Goal: Task Accomplishment & Management: Complete application form

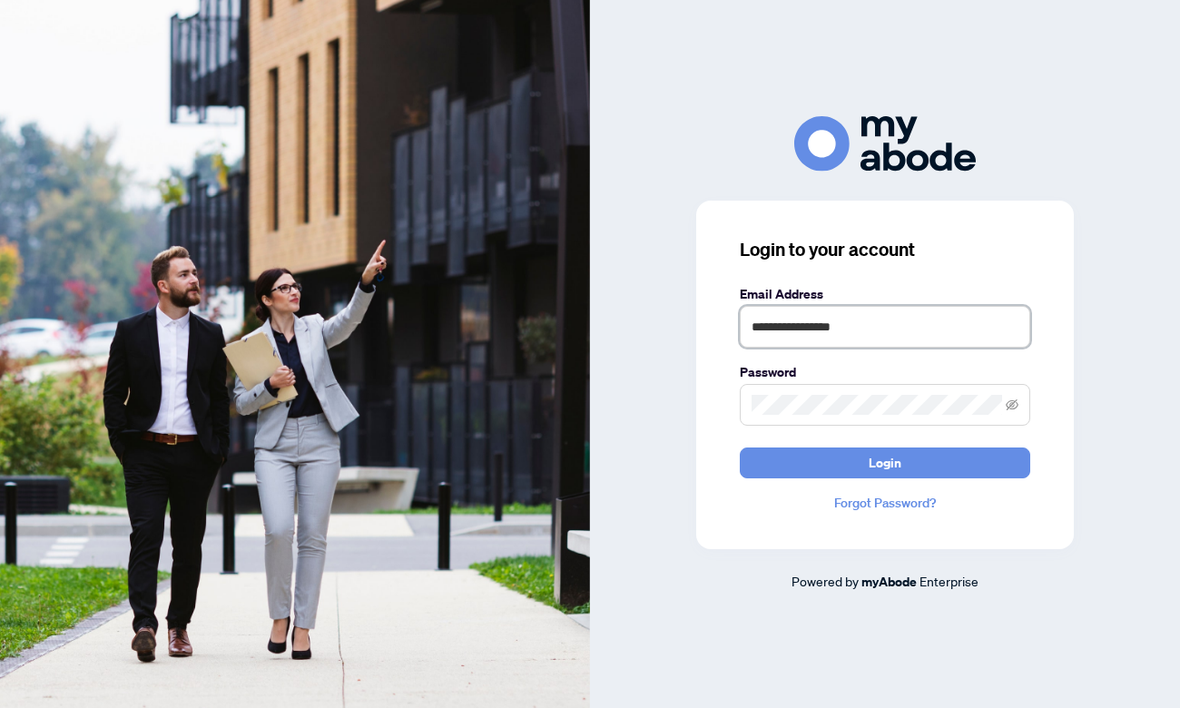
type input "**********"
click at [885, 462] on button "Login" at bounding box center [885, 462] width 290 height 31
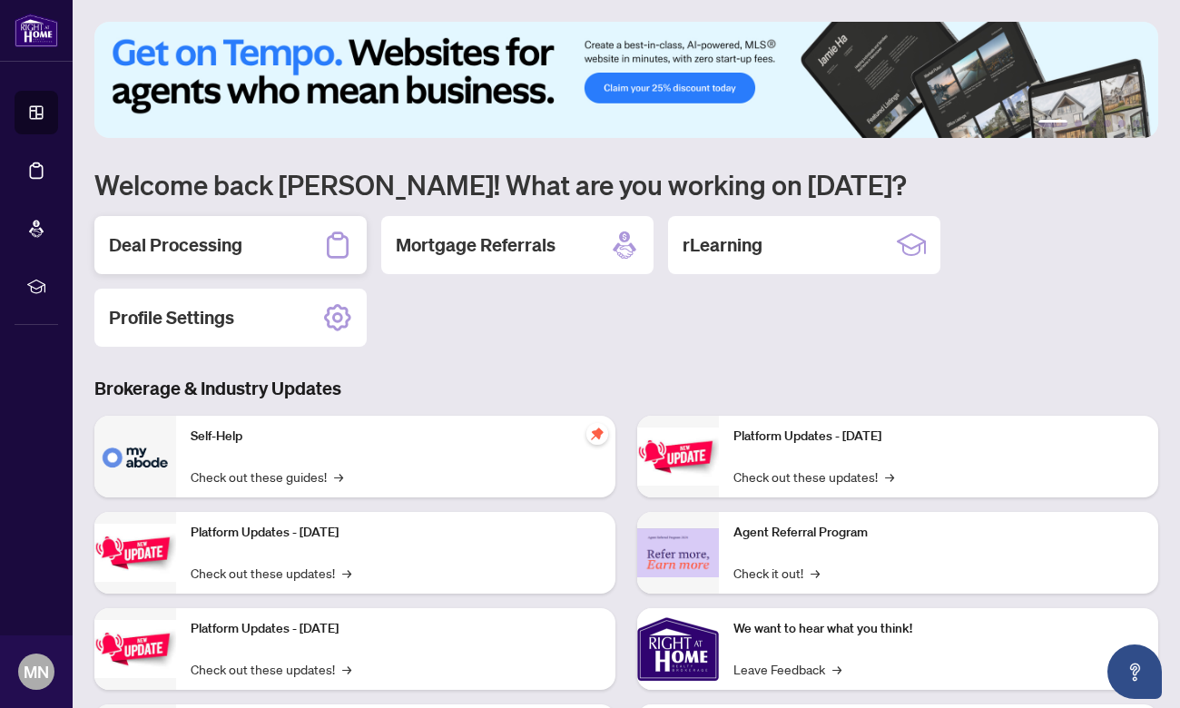
click at [250, 246] on div "Deal Processing" at bounding box center [230, 245] width 272 height 58
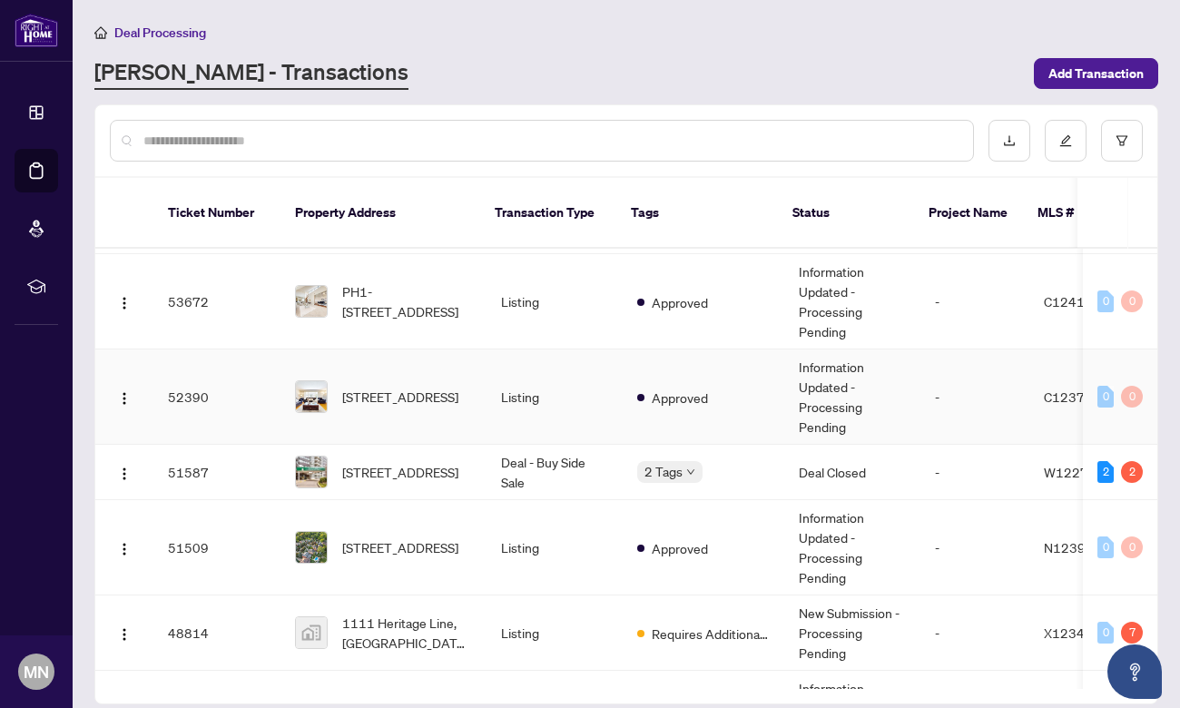
scroll to position [186, 0]
click at [411, 461] on span "[STREET_ADDRESS]" at bounding box center [400, 471] width 116 height 20
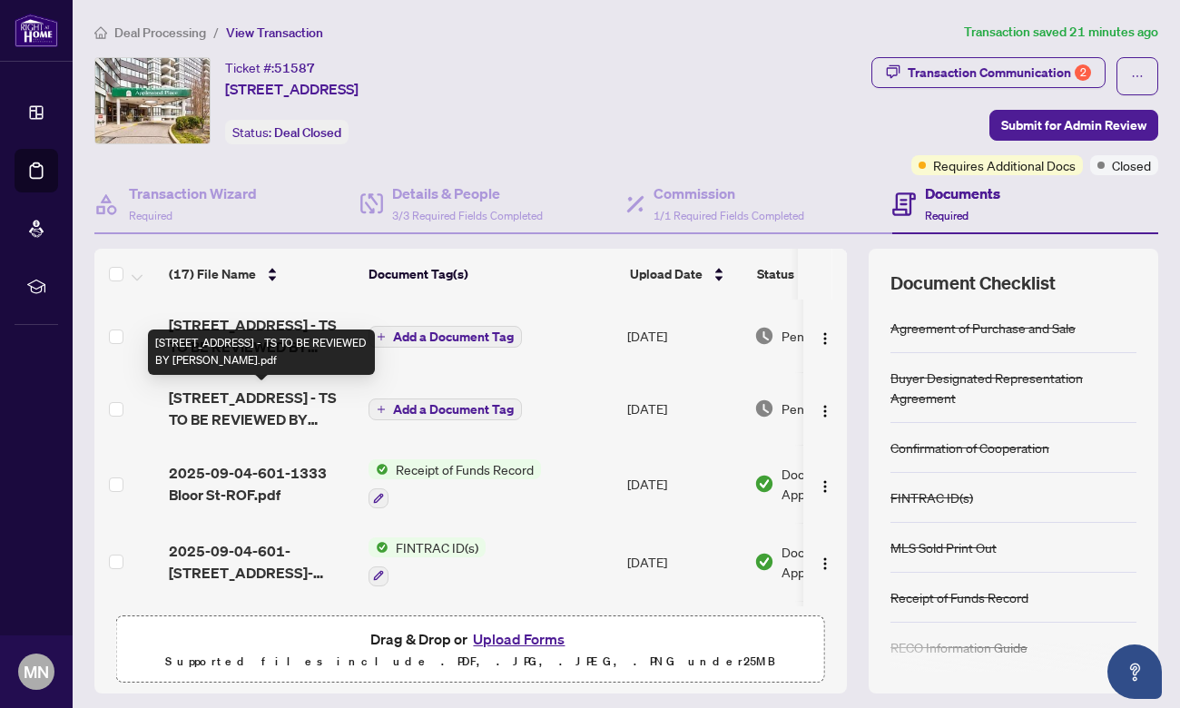
click at [272, 400] on span "[STREET_ADDRESS] - TS TO BE REVIEWED BY [PERSON_NAME].pdf" at bounding box center [261, 409] width 185 height 44
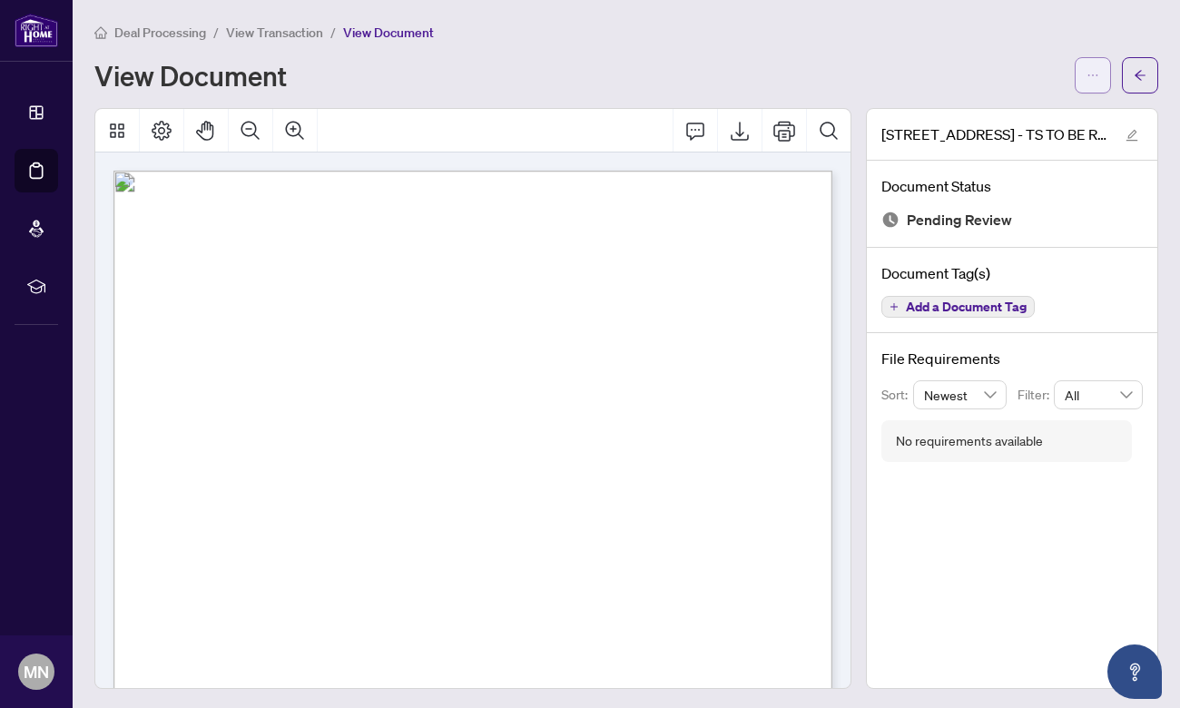
click at [1096, 74] on icon "ellipsis" at bounding box center [1093, 75] width 10 height 2
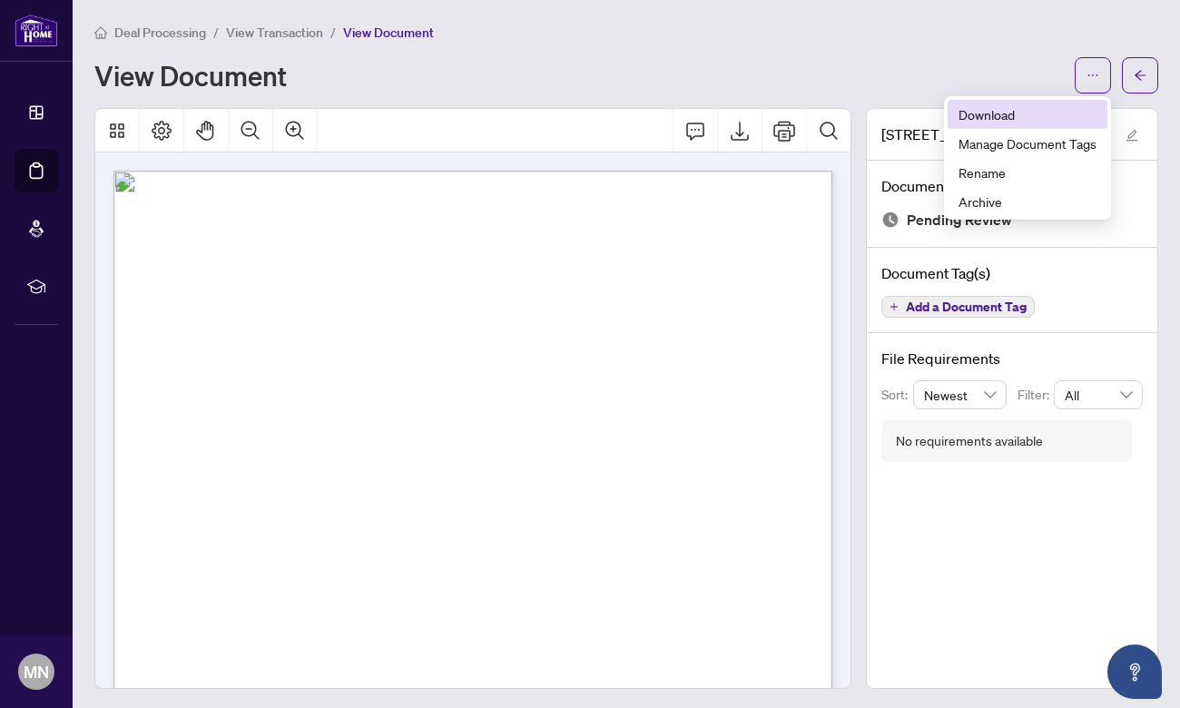
click at [996, 112] on span "Download" at bounding box center [1027, 114] width 138 height 20
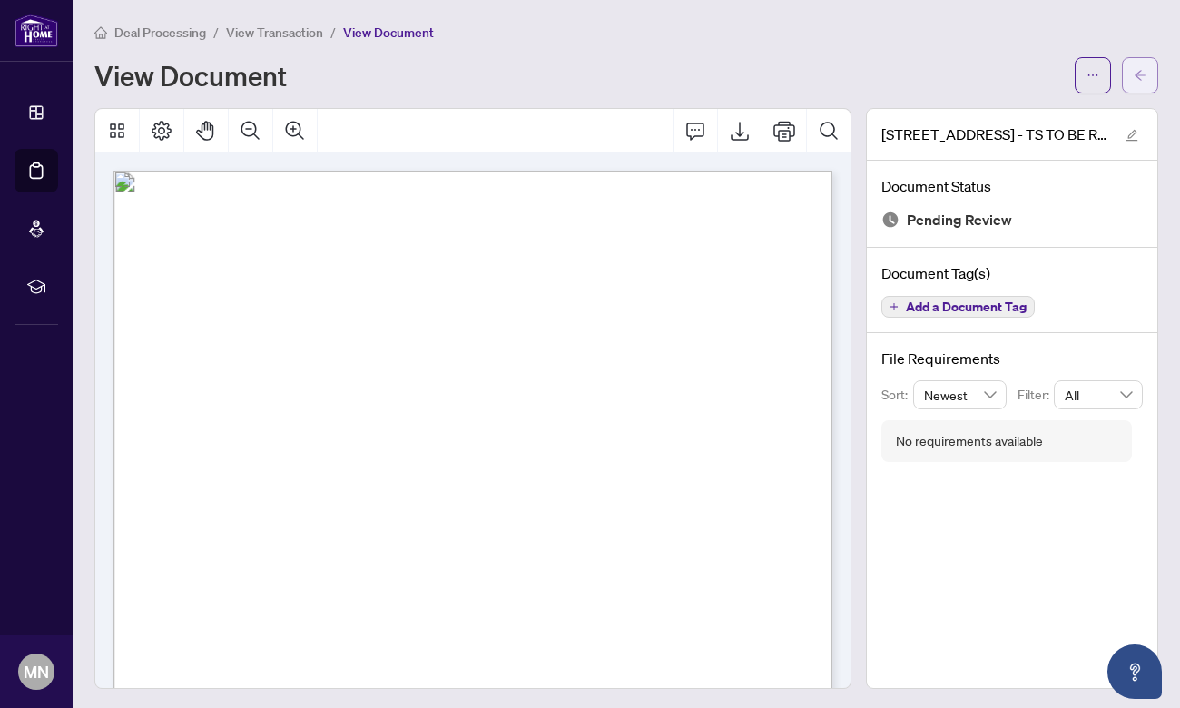
click at [1138, 74] on icon "arrow-left" at bounding box center [1139, 75] width 13 height 13
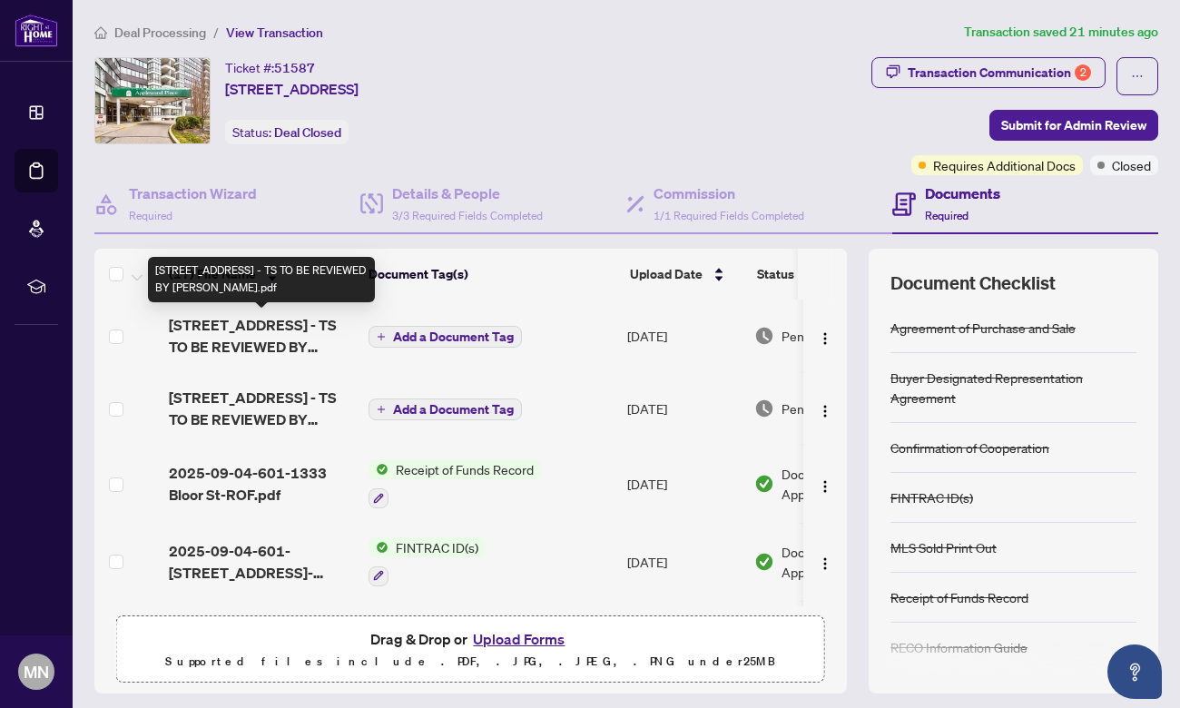
click at [279, 330] on span "[STREET_ADDRESS] - TS TO BE REVIEWED BY [PERSON_NAME].pdf" at bounding box center [261, 336] width 185 height 44
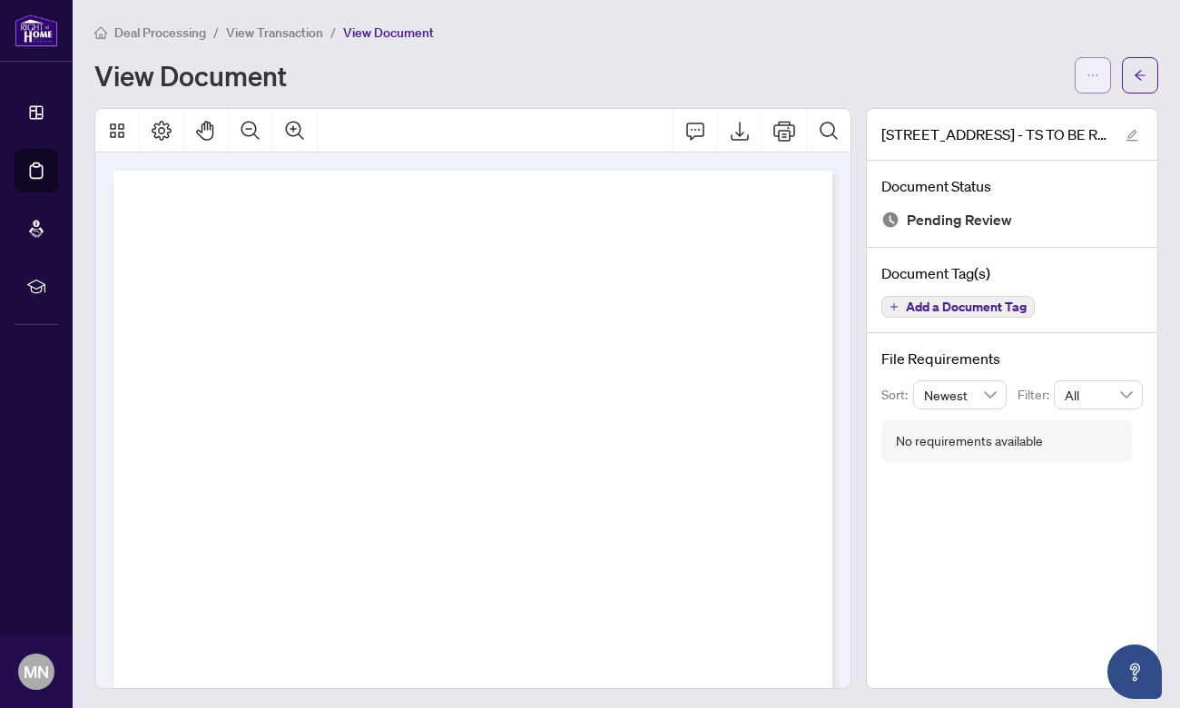
click at [1093, 76] on icon "ellipsis" at bounding box center [1092, 75] width 13 height 13
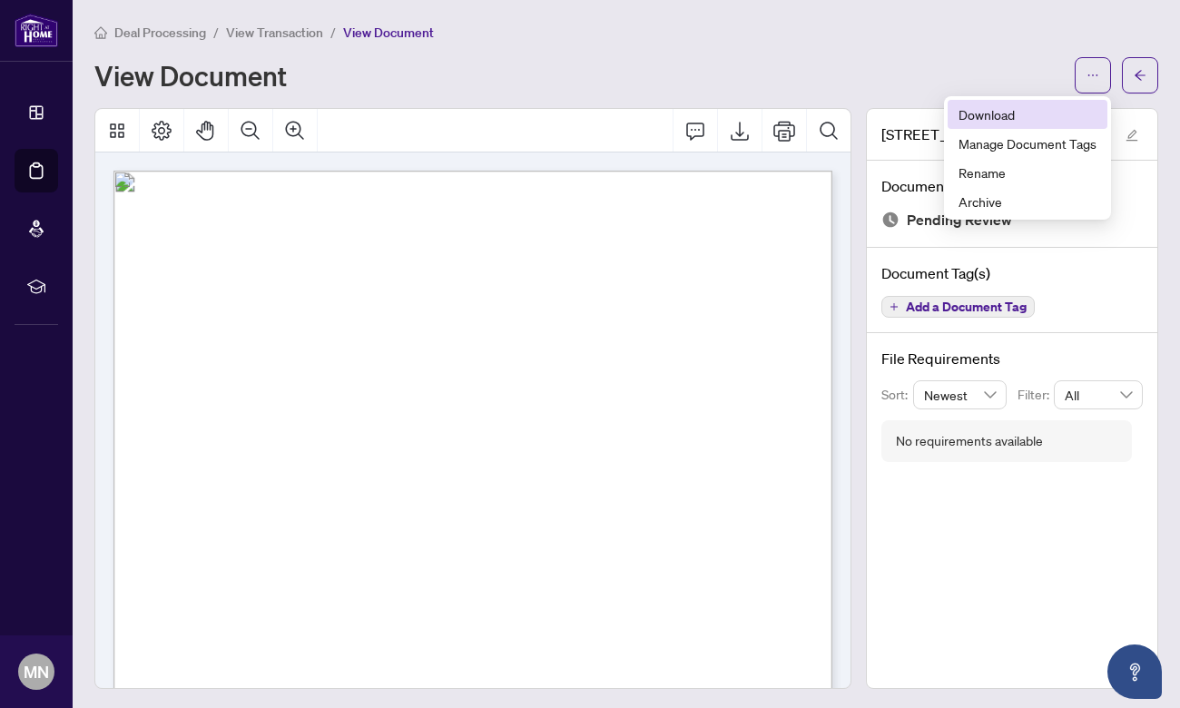
click at [976, 116] on span "Download" at bounding box center [1027, 114] width 138 height 20
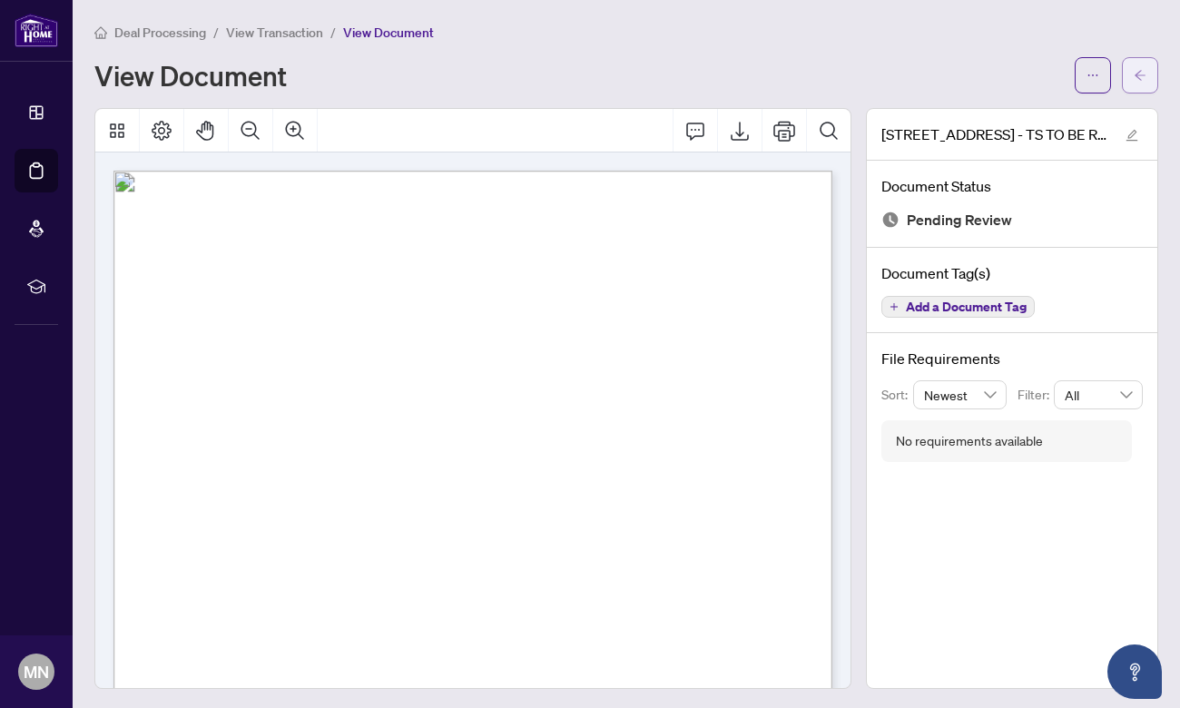
click at [1152, 64] on button "button" at bounding box center [1140, 75] width 36 height 36
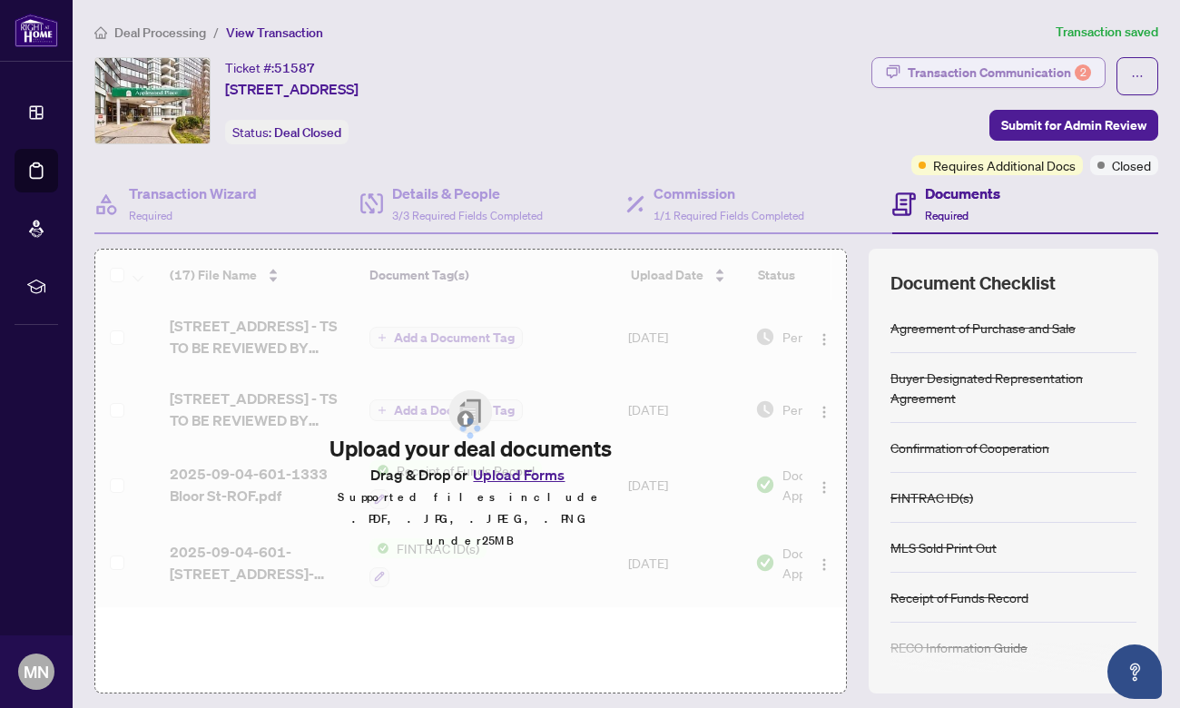
click at [1070, 66] on div "Transaction Communication 2" at bounding box center [998, 72] width 183 height 29
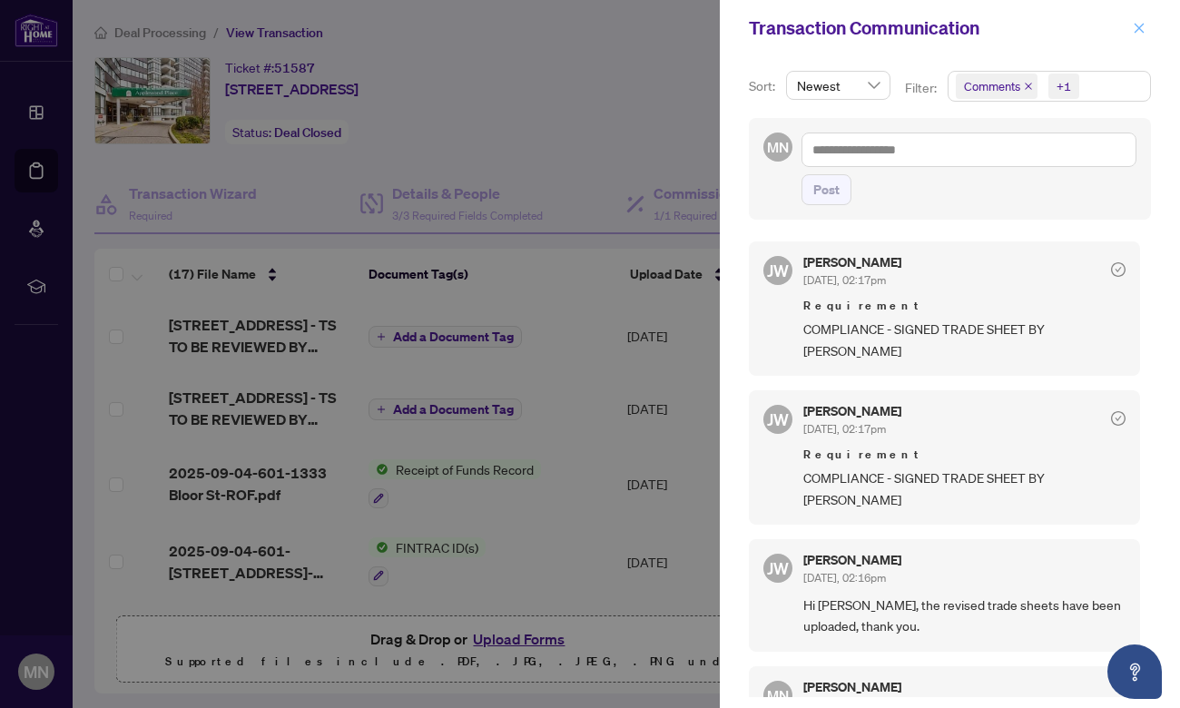
click at [1142, 28] on icon "close" at bounding box center [1139, 28] width 13 height 13
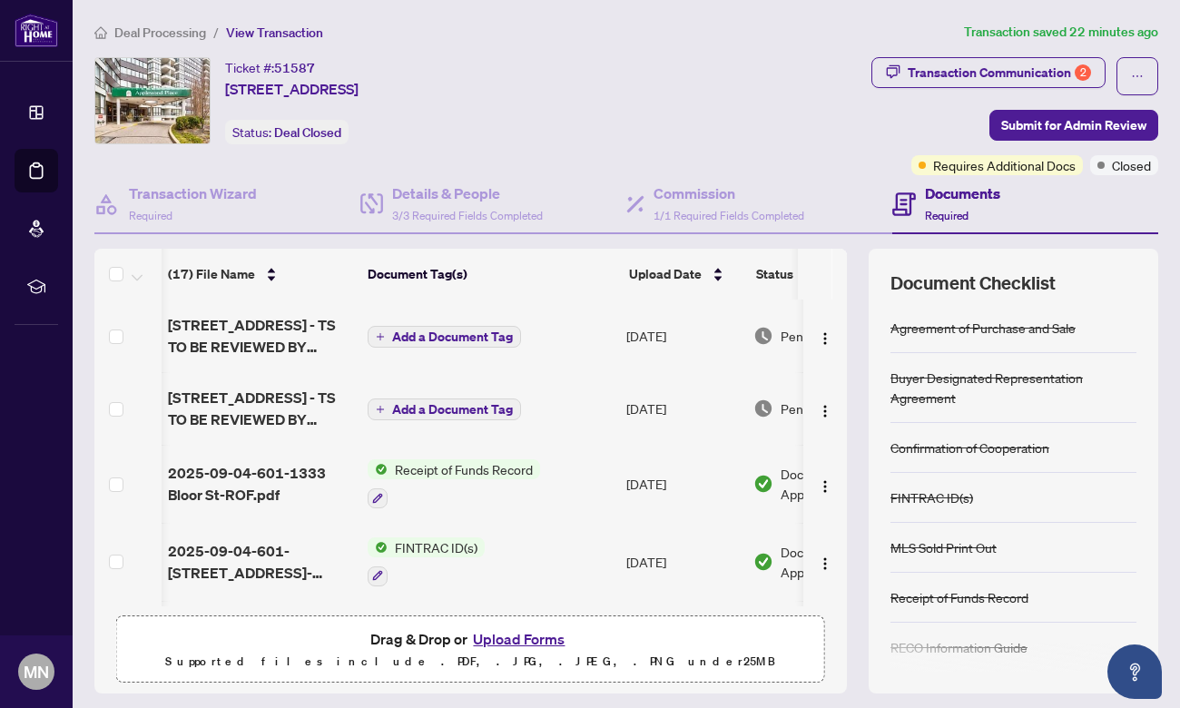
scroll to position [0, 1]
click at [176, 34] on span "Deal Processing" at bounding box center [160, 33] width 92 height 16
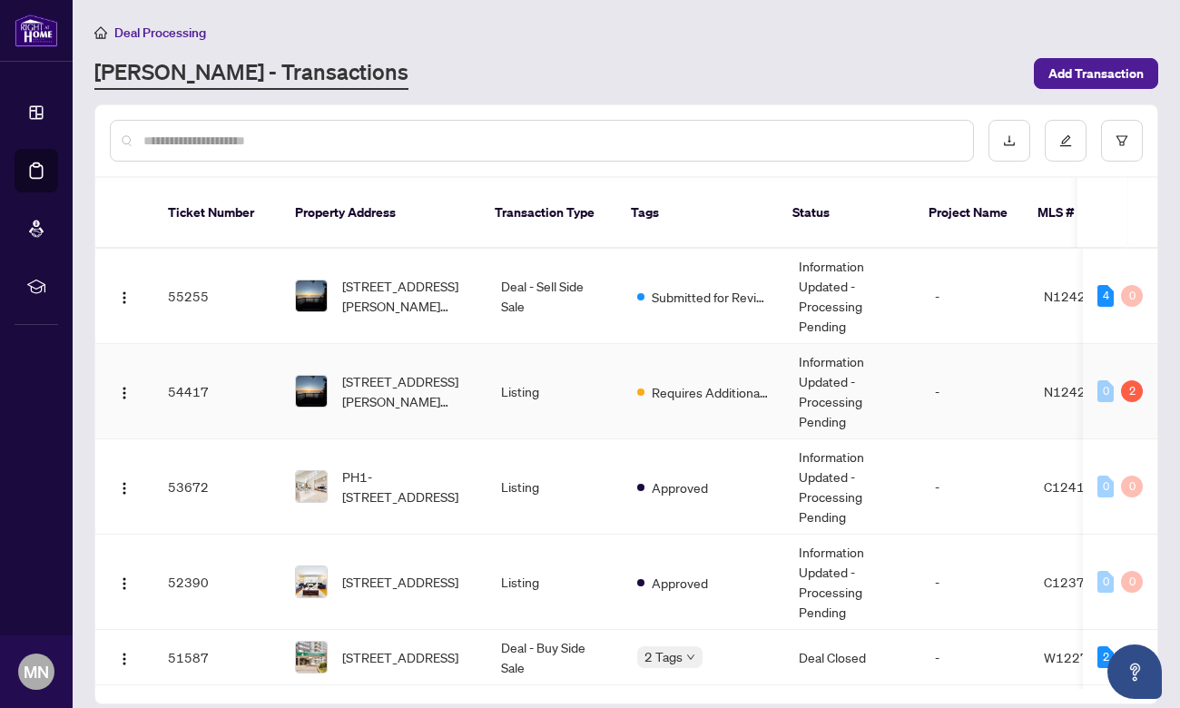
click at [396, 376] on span "[STREET_ADDRESS][PERSON_NAME][PERSON_NAME]" at bounding box center [407, 391] width 130 height 40
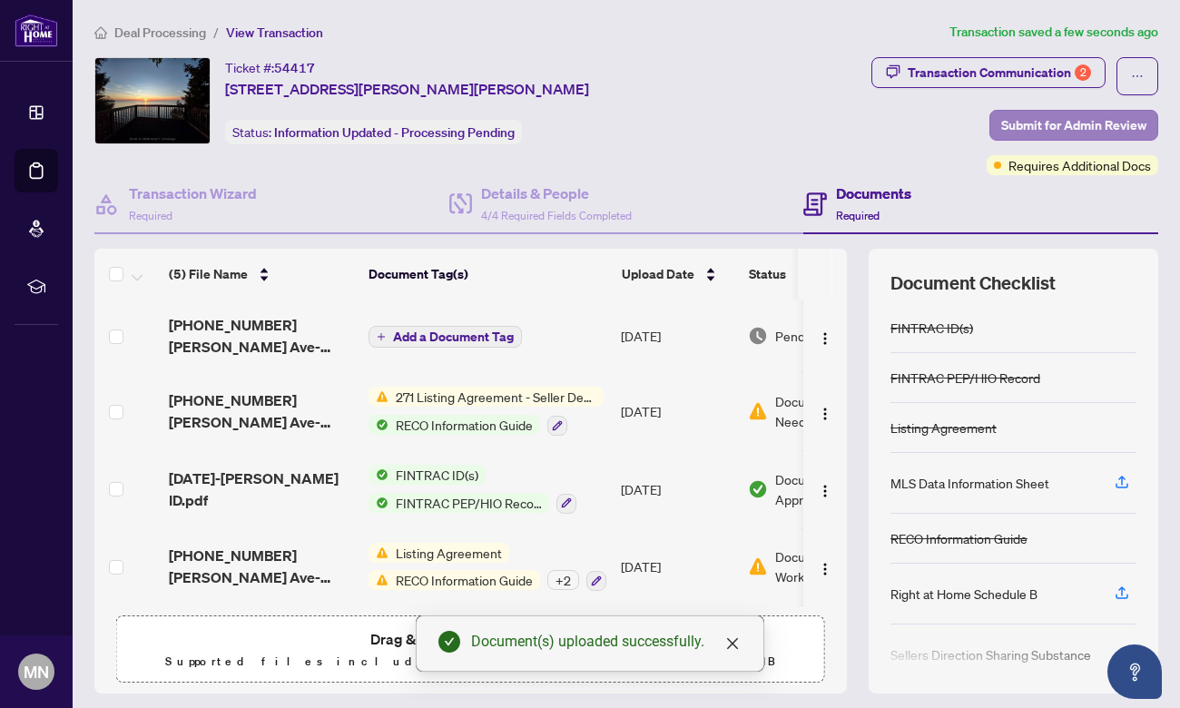
click at [1081, 117] on span "Submit for Admin Review" at bounding box center [1073, 125] width 145 height 29
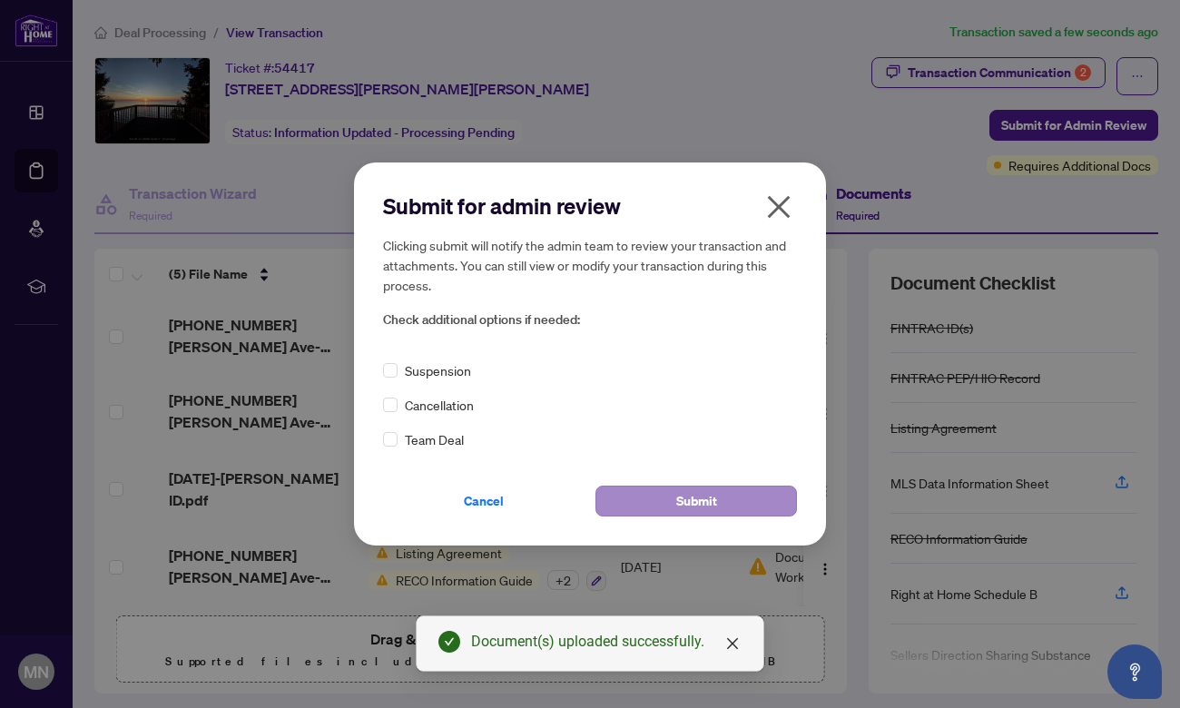
click at [685, 498] on span "Submit" at bounding box center [696, 500] width 41 height 29
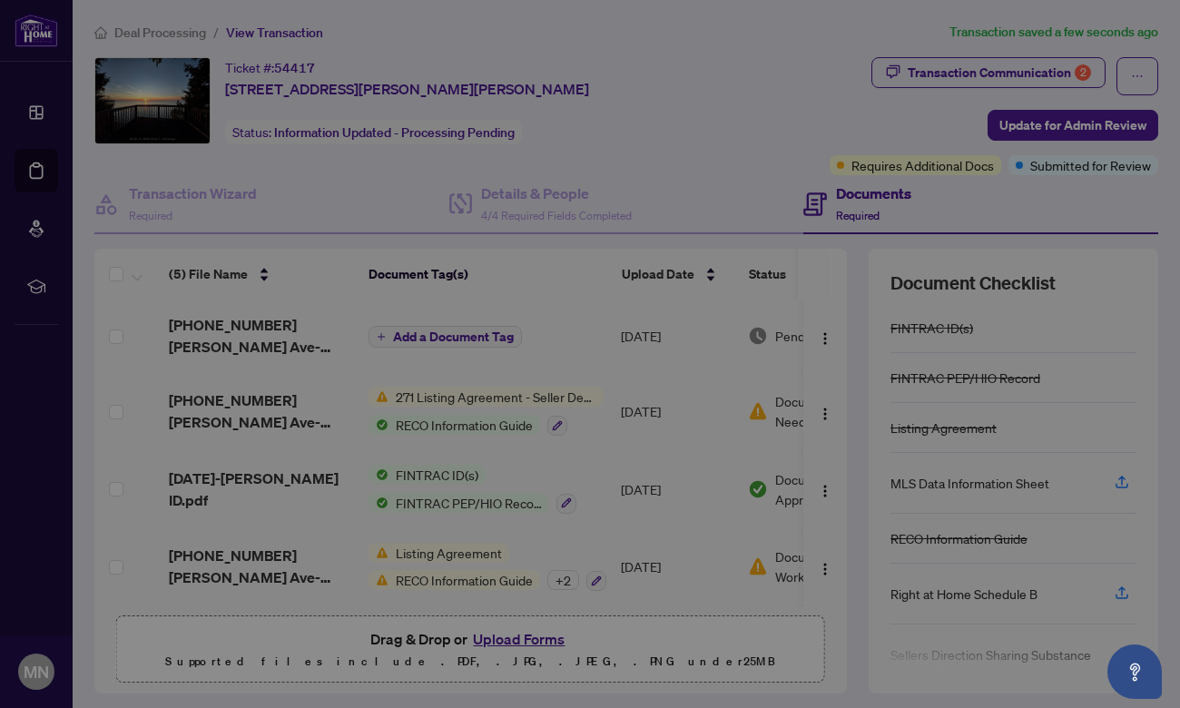
click at [621, 84] on div "Your transaction has been submitted! Here’s what happens next: You’ll get email…" at bounding box center [590, 354] width 1180 height 708
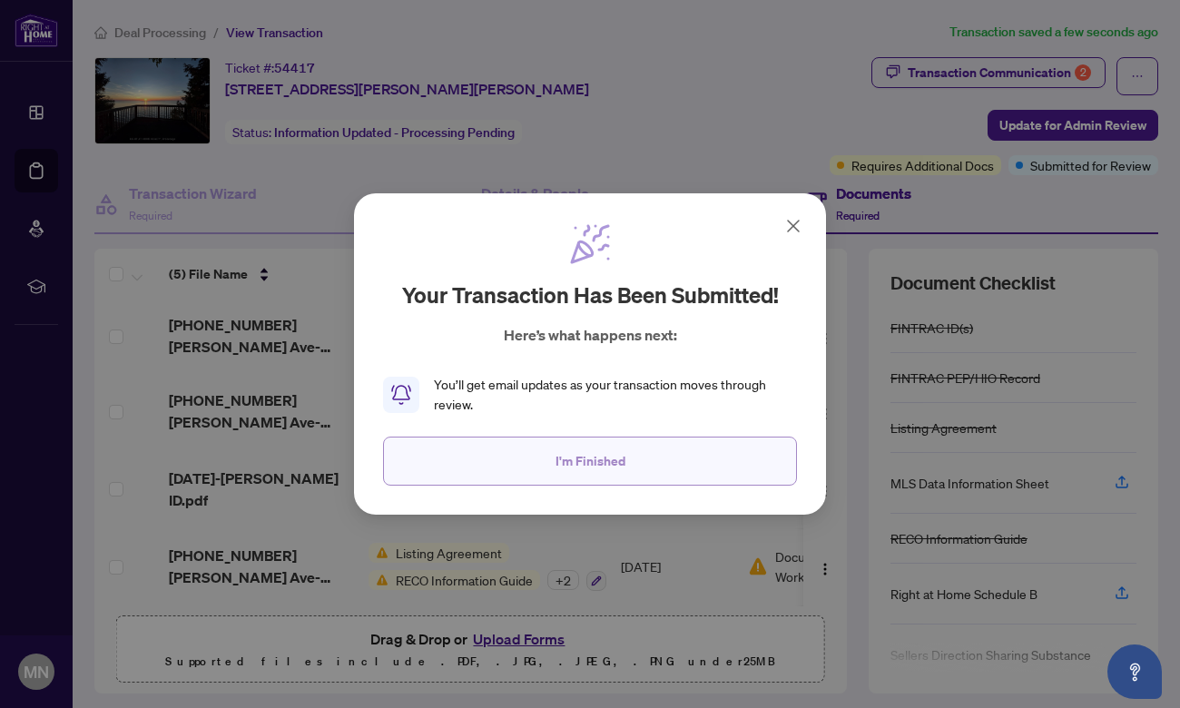
click at [566, 456] on span "I'm Finished" at bounding box center [590, 460] width 70 height 29
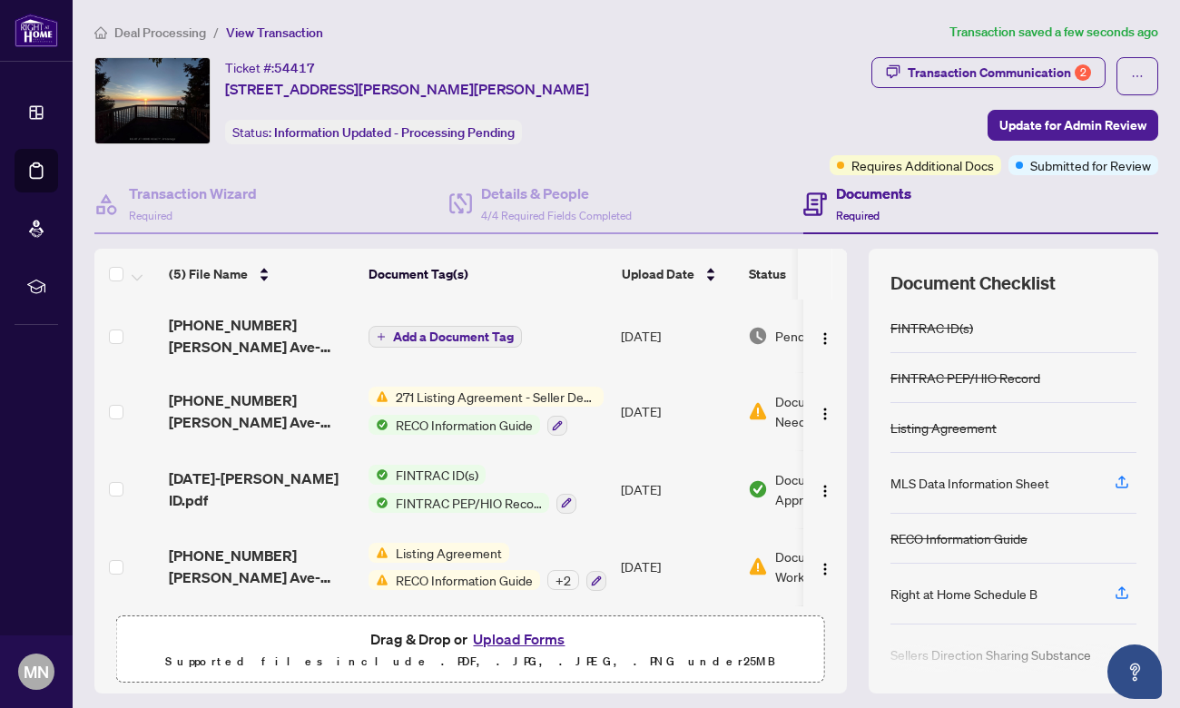
click at [159, 33] on span "Deal Processing" at bounding box center [160, 33] width 92 height 16
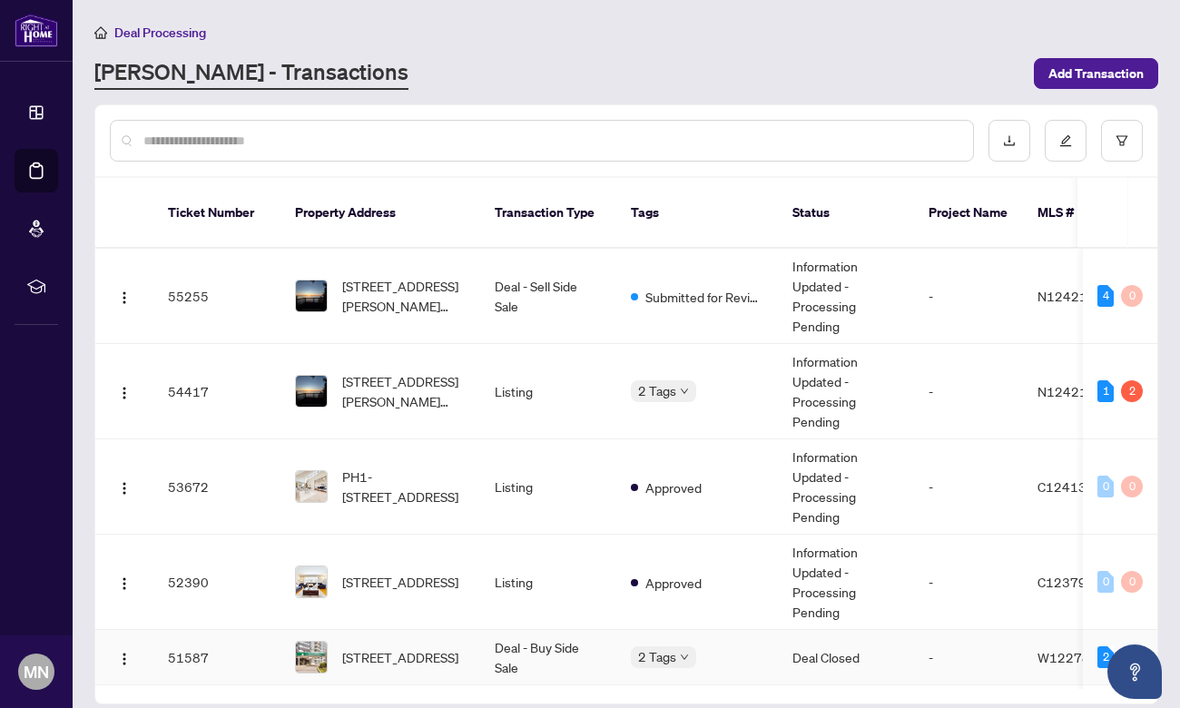
click at [388, 647] on span "[STREET_ADDRESS]" at bounding box center [400, 657] width 116 height 20
